Goal: Transaction & Acquisition: Purchase product/service

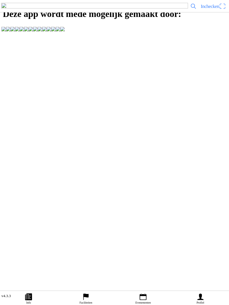
click at [142, 301] on ion-label "Evenementen" at bounding box center [142, 302] width 15 height 3
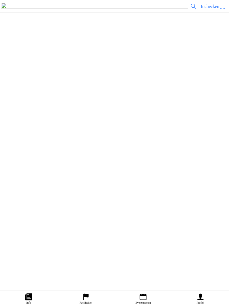
click at [82, 154] on div "za 11 okt. - 12:30 Trainingswedstrijd 3 Dongen 2025 MCT de Dreef" at bounding box center [126, 142] width 202 height 23
click at [0, 0] on slot "65cc Kleine wielen Jeugd (Niet Leden)" at bounding box center [0, 0] width 0 height 0
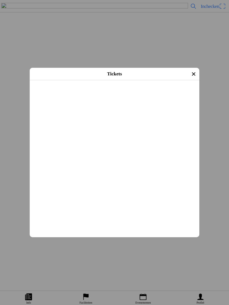
click at [189, 74] on icon "close" at bounding box center [193, 74] width 9 height 9
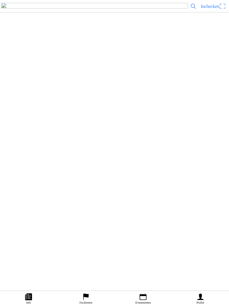
click at [0, 0] on slot "65cc Kleine wielen Jeugd (Niet Leden)" at bounding box center [0, 0] width 0 height 0
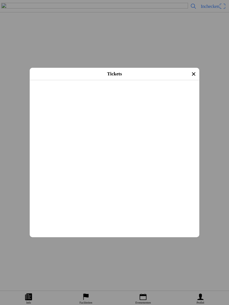
scroll to position [230, 0]
click at [76, 159] on button "button" at bounding box center [116, 151] width 165 height 15
click at [51, 159] on button "button" at bounding box center [116, 151] width 165 height 15
click at [47, 159] on button "button" at bounding box center [116, 151] width 165 height 15
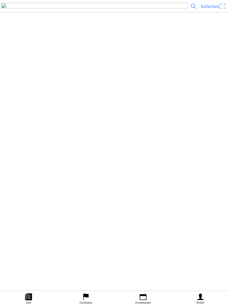
click at [0, 0] on slot "65cc Kleine wielen Jeugd (Niet Leden)" at bounding box center [0, 0] width 0 height 0
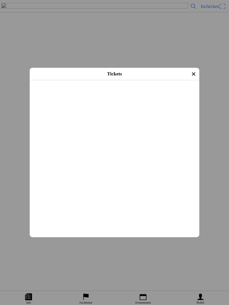
scroll to position [296, 0]
click at [85, 93] on button "button" at bounding box center [116, 85] width 165 height 15
click at [123, 155] on ion-label "Afrekenen" at bounding box center [114, 153] width 18 height 5
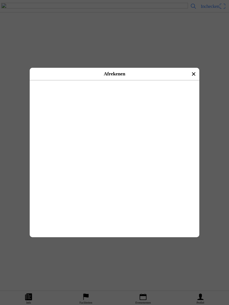
click at [47, 96] on div "iDeal" at bounding box center [115, 99] width 170 height 17
click at [41, 98] on img at bounding box center [42, 100] width 16 height 16
click at [44, 98] on div "iDeal" at bounding box center [115, 99] width 170 height 17
click at [58, 97] on button "button" at bounding box center [127, 99] width 145 height 17
click at [127, 91] on ion-label "Betalen met iDeal" at bounding box center [114, 88] width 30 height 5
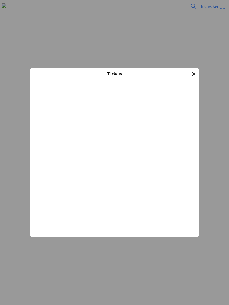
scroll to position [241, 0]
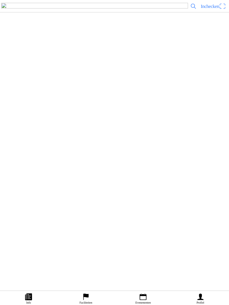
click at [145, 300] on icon "calendar" at bounding box center [143, 297] width 8 height 8
click at [66, 150] on div "za 25 okt. - 08:30 WBMC - Dongen WBMC" at bounding box center [126, 138] width 202 height 23
click at [27, 143] on span "Ticket kopen" at bounding box center [18, 141] width 18 height 4
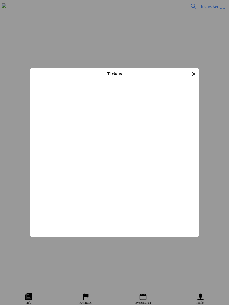
scroll to position [199, 0]
click at [52, 96] on button "button" at bounding box center [116, 89] width 165 height 15
click at [117, 175] on ion-label "Afrekenen" at bounding box center [114, 173] width 18 height 5
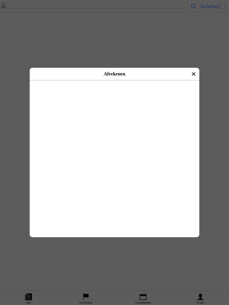
click at [59, 98] on button "button" at bounding box center [127, 99] width 145 height 17
click at [120, 91] on ion-label "Betalen met iDeal" at bounding box center [114, 88] width 30 height 5
